Goal: Check status: Check status

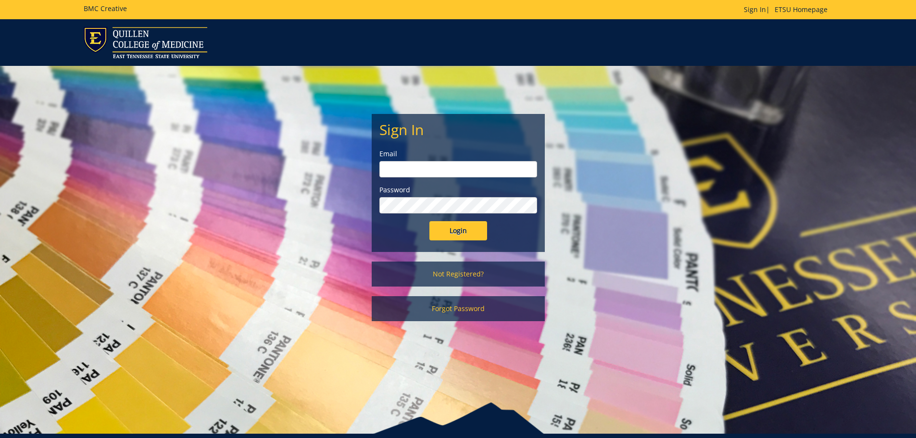
click at [477, 165] on input "email" at bounding box center [458, 169] width 158 height 16
type input "[EMAIL_ADDRESS][DOMAIN_NAME]"
click at [429, 221] on input "Login" at bounding box center [458, 230] width 58 height 19
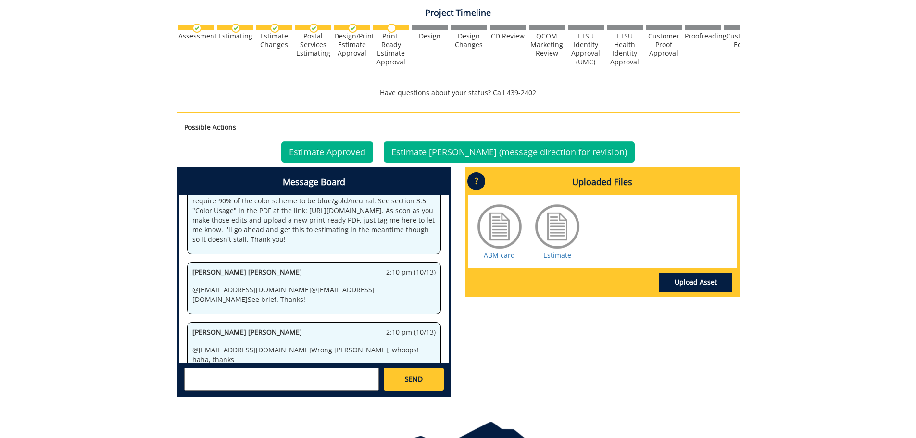
scroll to position [320, 0]
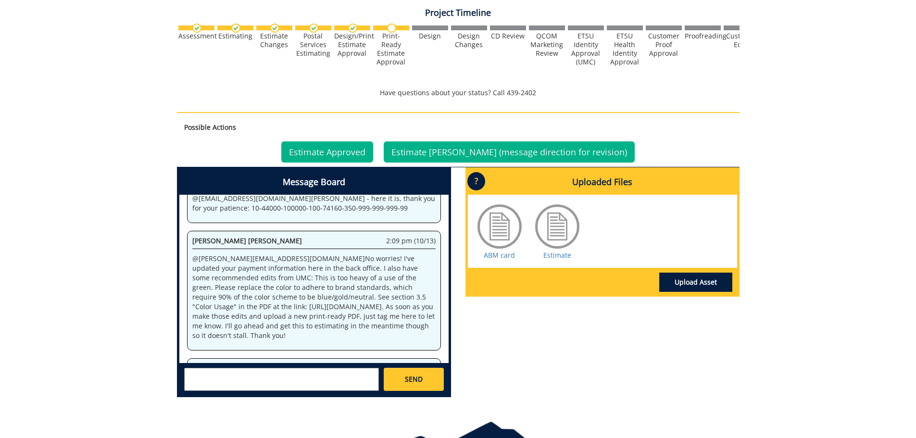
click at [498, 229] on div at bounding box center [500, 226] width 48 height 48
click at [497, 256] on link "ABM card" at bounding box center [499, 255] width 31 height 9
click at [553, 256] on link "Estimate" at bounding box center [557, 255] width 28 height 9
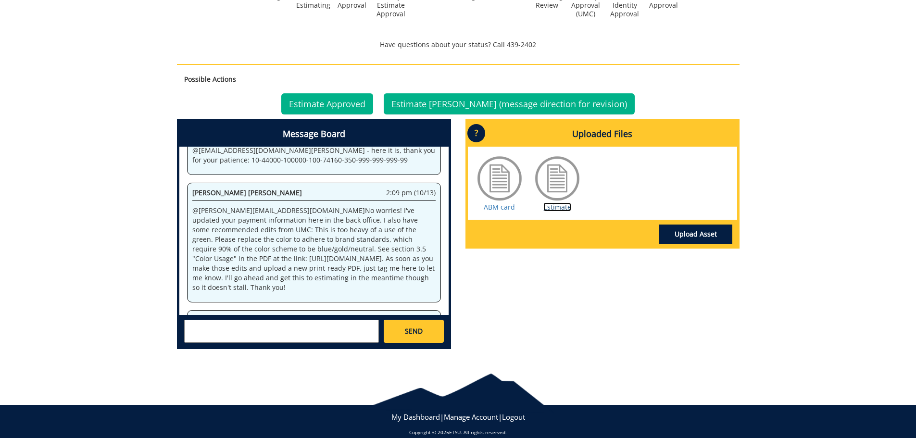
scroll to position [397, 0]
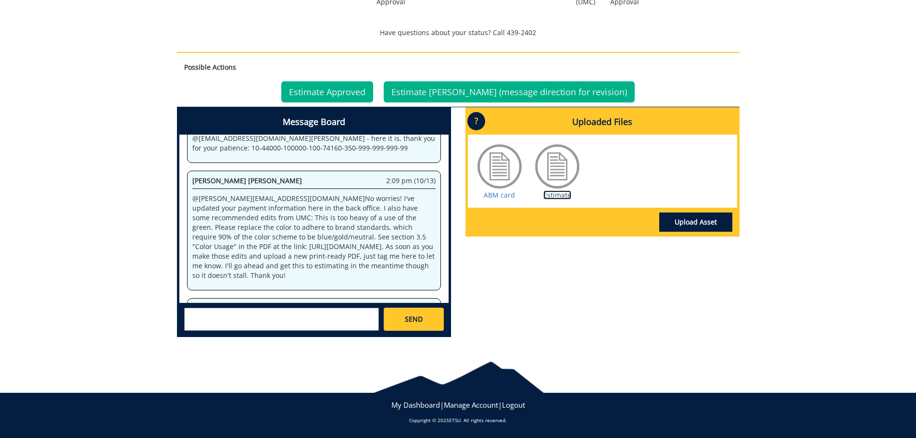
click at [551, 194] on link "Estimate" at bounding box center [557, 194] width 28 height 9
click at [351, 95] on link "Estimate Approved" at bounding box center [327, 91] width 92 height 21
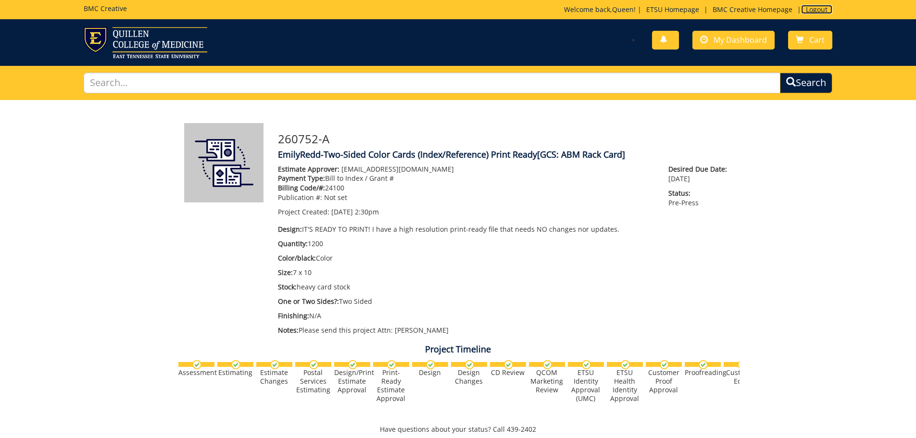
click at [817, 8] on link "Logout" at bounding box center [816, 9] width 31 height 9
